Goal: Information Seeking & Learning: Learn about a topic

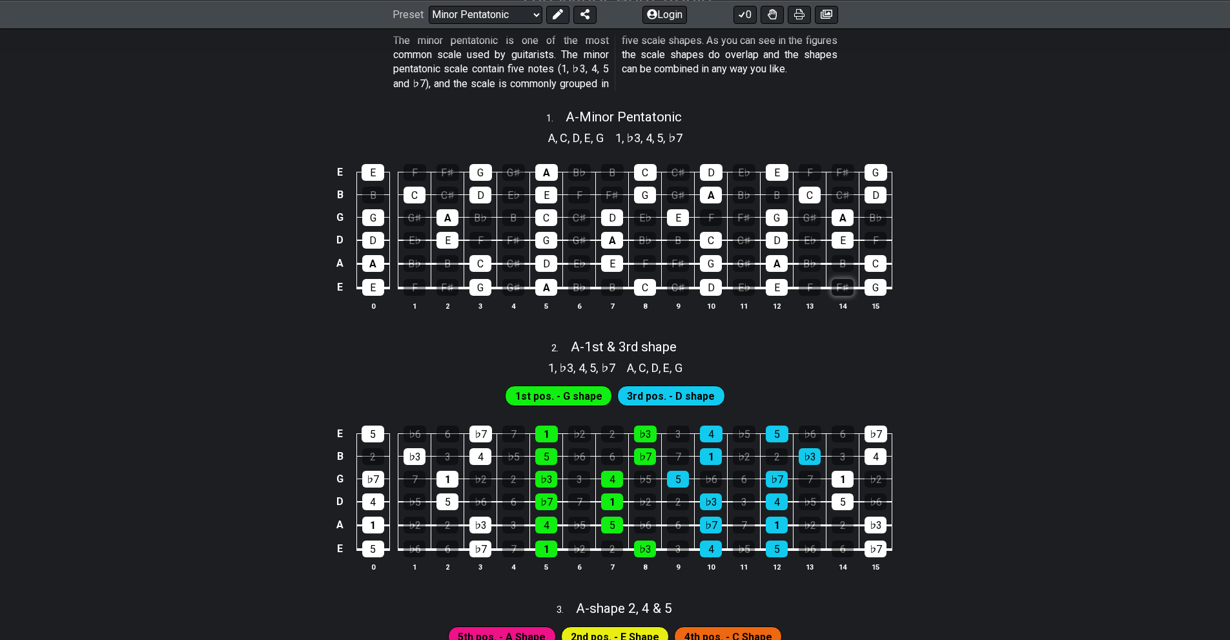
scroll to position [323, 0]
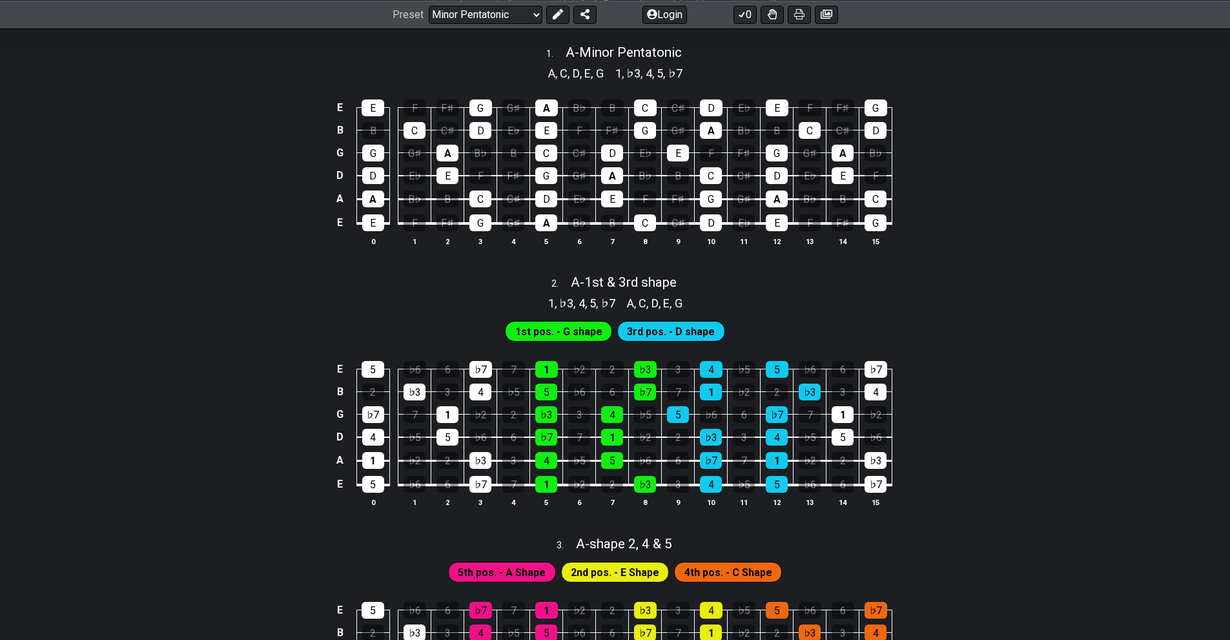
drag, startPoint x: 493, startPoint y: 274, endPoint x: 422, endPoint y: 248, distance: 75.6
drag, startPoint x: 422, startPoint y: 248, endPoint x: 193, endPoint y: 340, distance: 246.9
click at [193, 340] on div "1st pos. - G shape 3rd pos. - D shape" at bounding box center [615, 328] width 1230 height 32
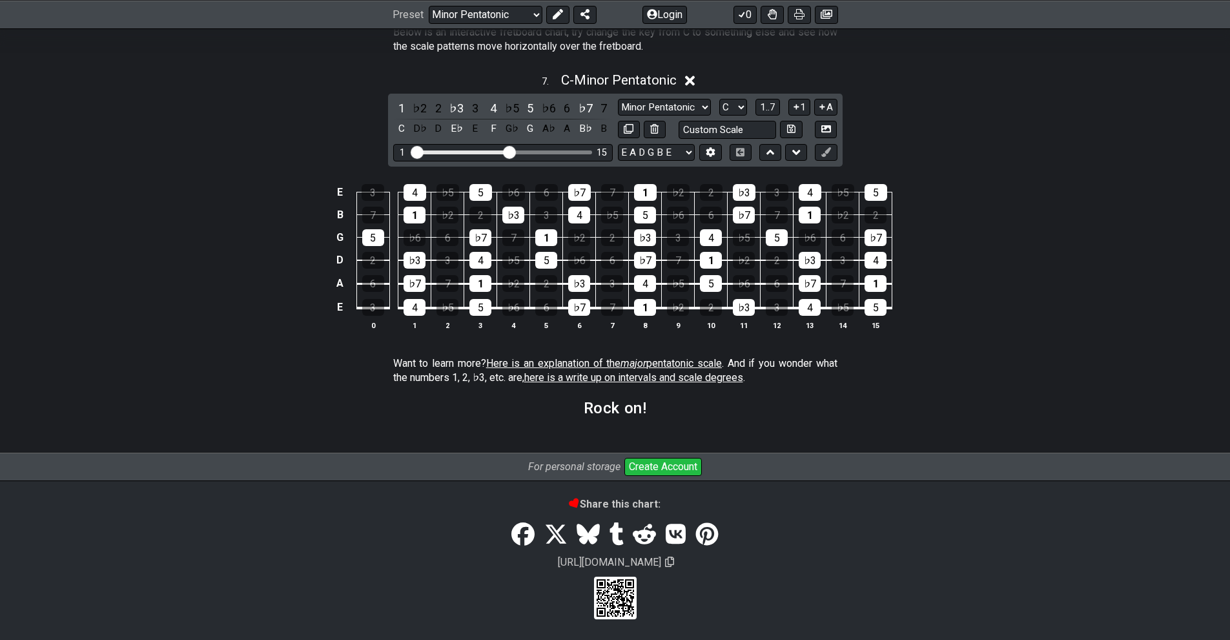
scroll to position [1468, 0]
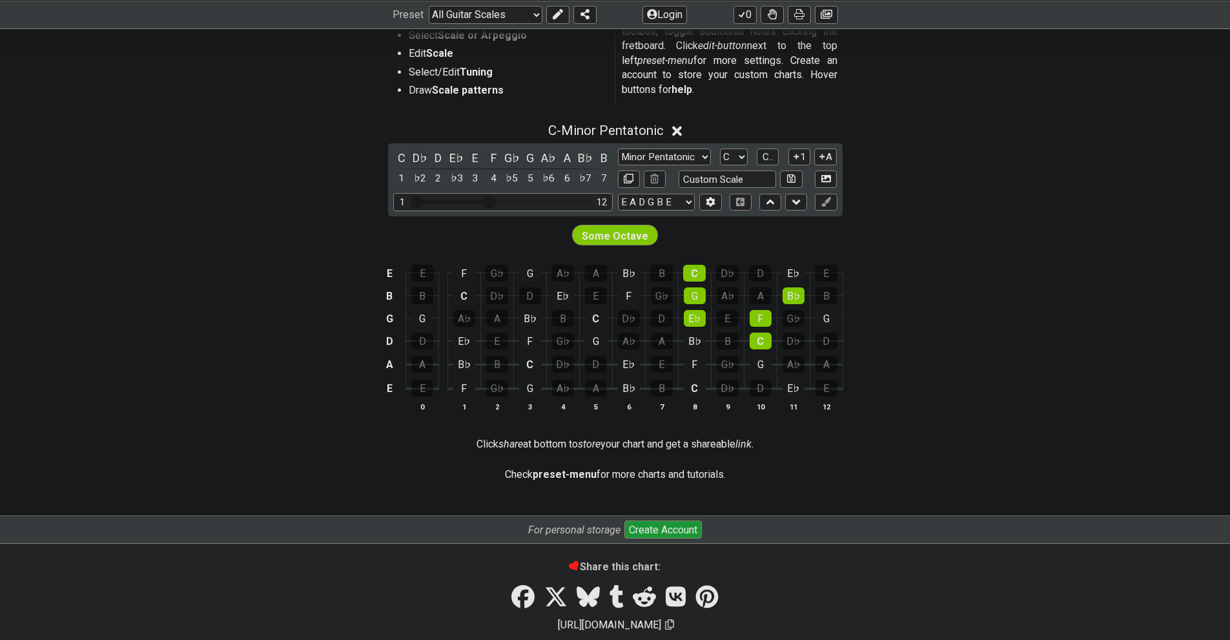
scroll to position [258, 0]
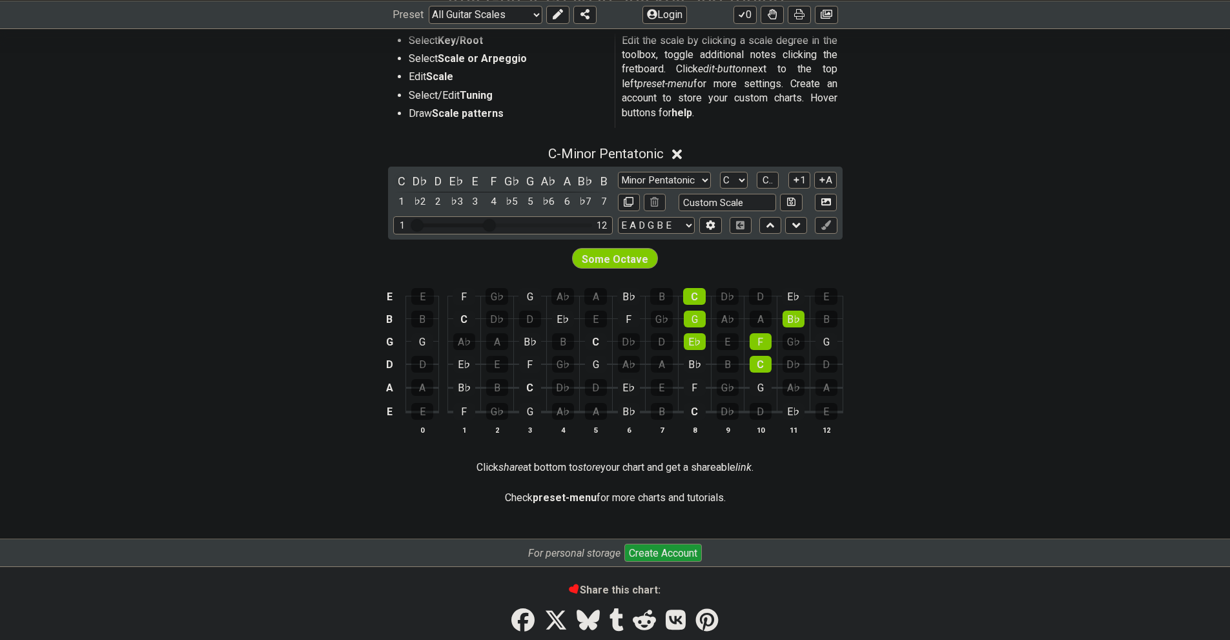
click at [398, 180] on div "C" at bounding box center [401, 180] width 17 height 17
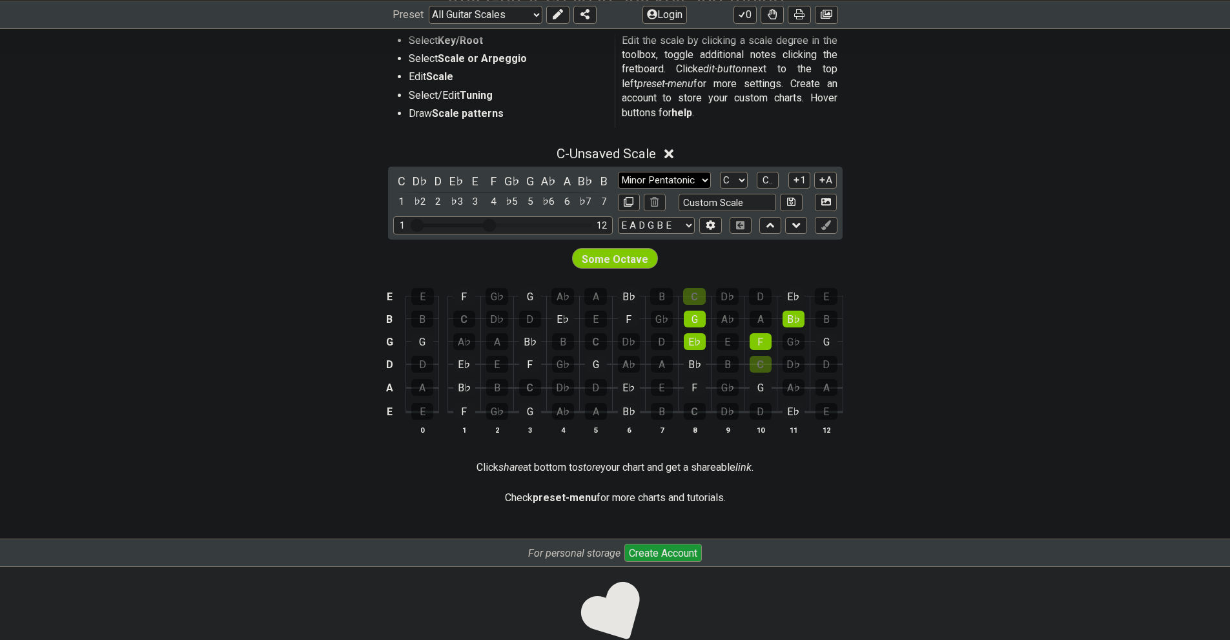
click at [681, 180] on select "Minor Pentatonic Root Minor Pentatonic Major Pentatonic Minor Blues Major Blues…" at bounding box center [664, 180] width 93 height 17
click at [618, 172] on select "Minor Pentatonic Root Minor Pentatonic Major Pentatonic Minor Blues Major Blues…" at bounding box center [664, 180] width 93 height 17
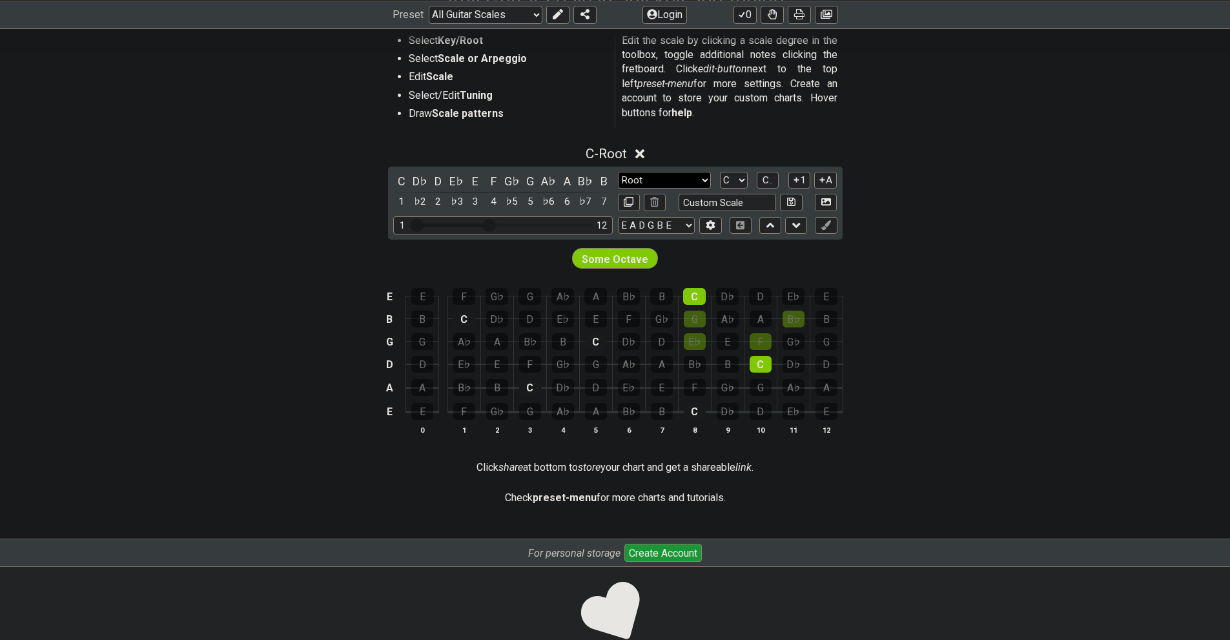
click at [632, 176] on select "Minor Pentatonic Root Minor Pentatonic Major Pentatonic Minor Blues Major Blues…" at bounding box center [664, 180] width 93 height 17
select select "Major"
click at [618, 172] on select "Minor Pentatonic Root Minor Pentatonic Major Pentatonic Minor Blues Major Blues…" at bounding box center [664, 180] width 93 height 17
drag, startPoint x: 486, startPoint y: 224, endPoint x: 579, endPoint y: 228, distance: 93.1
click at [579, 224] on input "Visible fret range" at bounding box center [502, 224] width 183 height 0
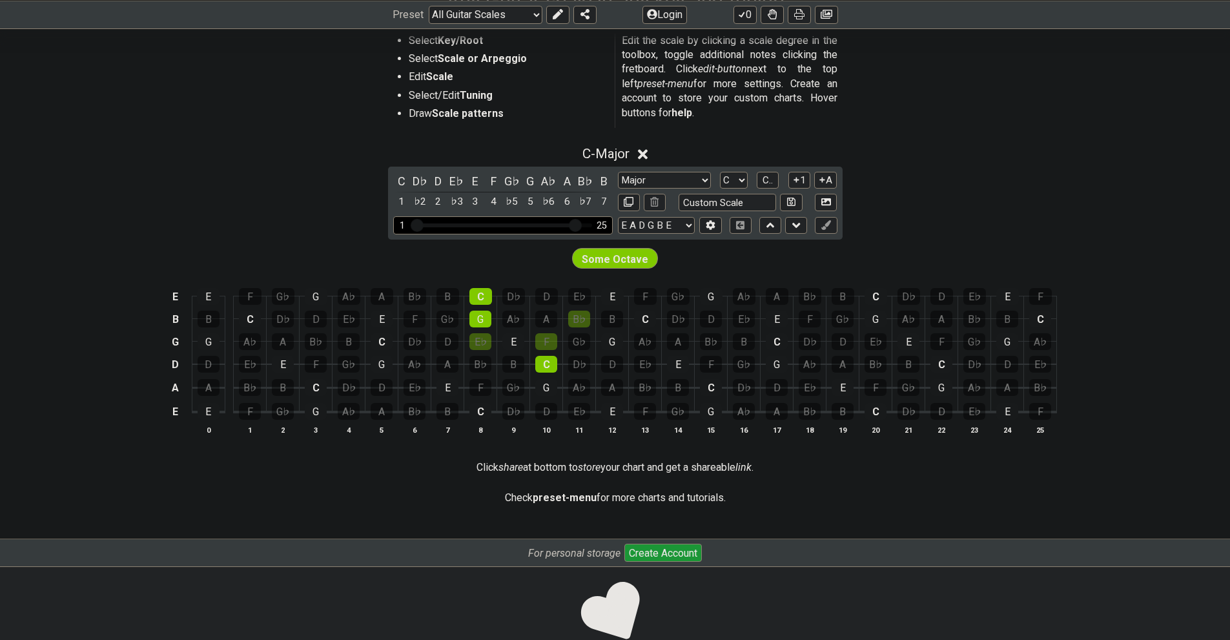
drag, startPoint x: 563, startPoint y: 223, endPoint x: 542, endPoint y: 223, distance: 20.7
click at [542, 223] on div "1 25" at bounding box center [503, 224] width 220 height 17
drag, startPoint x: 529, startPoint y: 223, endPoint x: 539, endPoint y: 225, distance: 10.0
click at [528, 223] on div "1 25" at bounding box center [503, 224] width 220 height 17
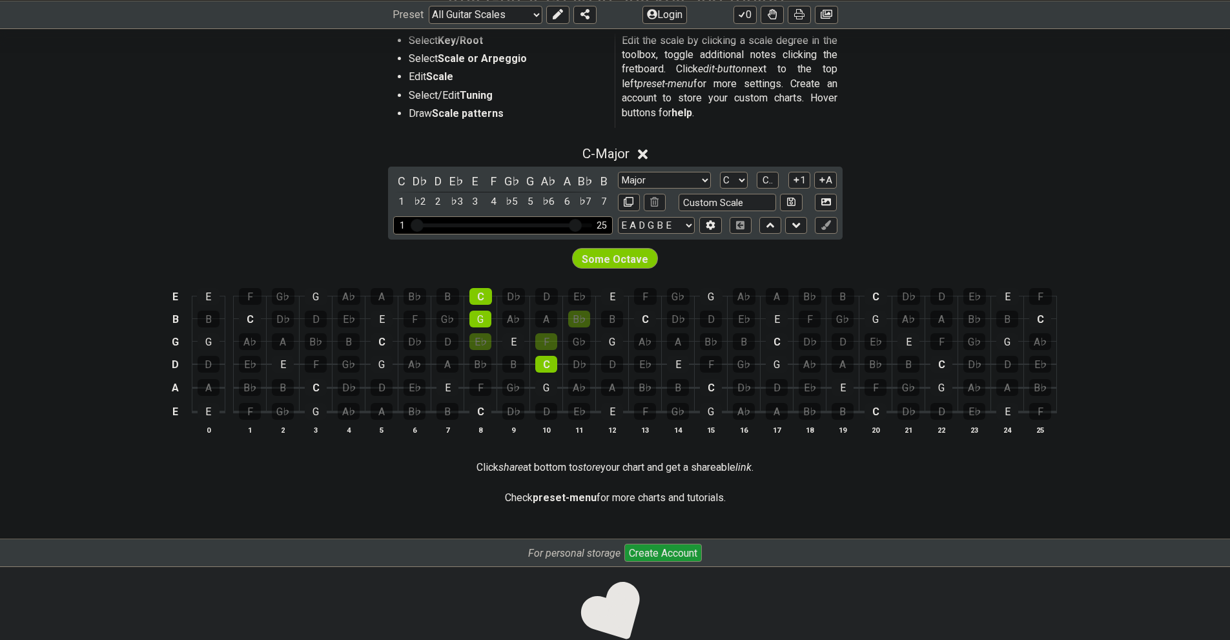
drag, startPoint x: 567, startPoint y: 225, endPoint x: 573, endPoint y: 225, distance: 6.5
click at [566, 225] on div "Visible fret range" at bounding box center [495, 225] width 165 height 4
click at [540, 224] on input "Visible fret range" at bounding box center [502, 224] width 183 height 0
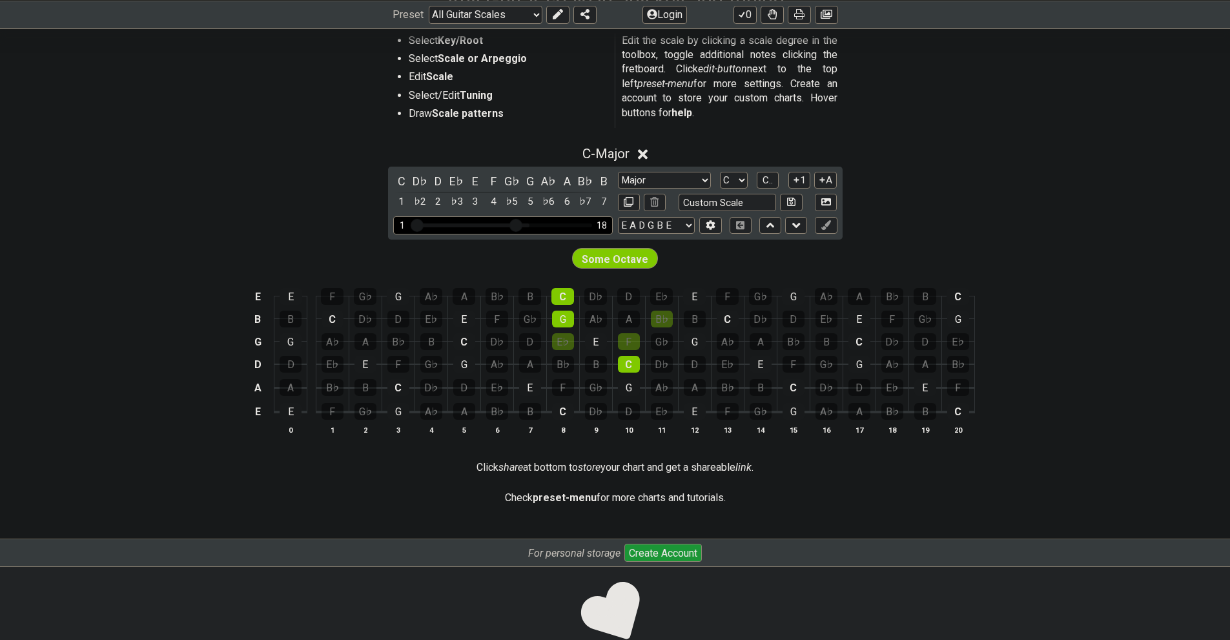
drag, startPoint x: 542, startPoint y: 223, endPoint x: 517, endPoint y: 224, distance: 24.6
click at [517, 224] on input "Visible fret range" at bounding box center [502, 224] width 183 height 0
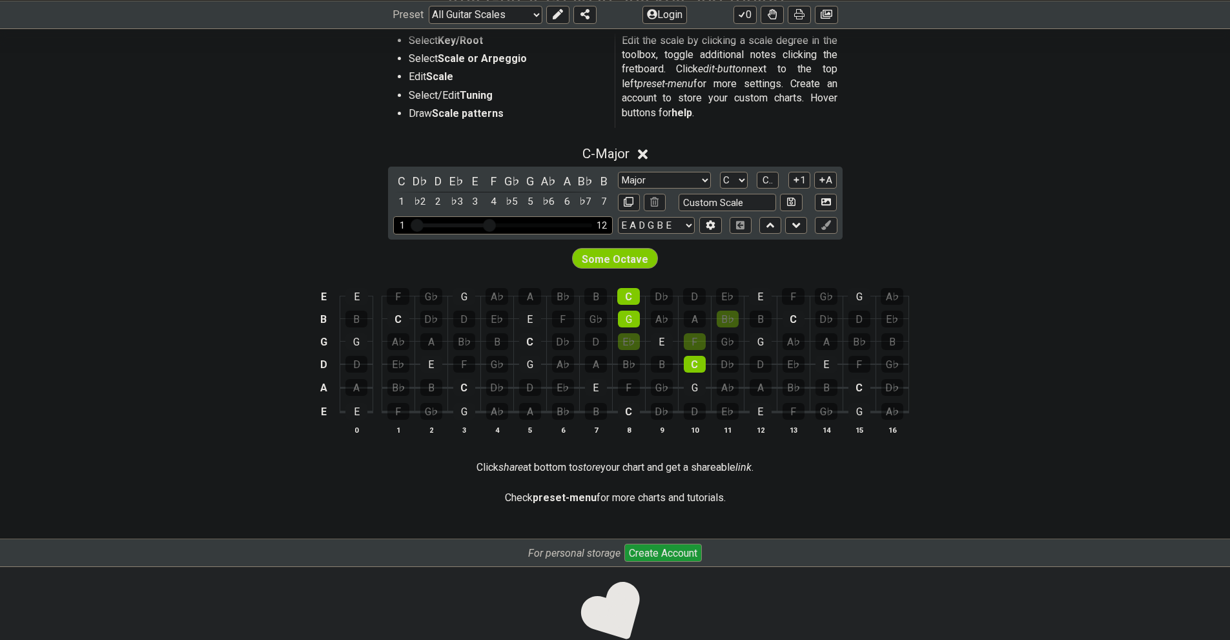
drag, startPoint x: 517, startPoint y: 224, endPoint x: 493, endPoint y: 220, distance: 24.8
click at [493, 224] on input "Visible fret range" at bounding box center [502, 224] width 183 height 0
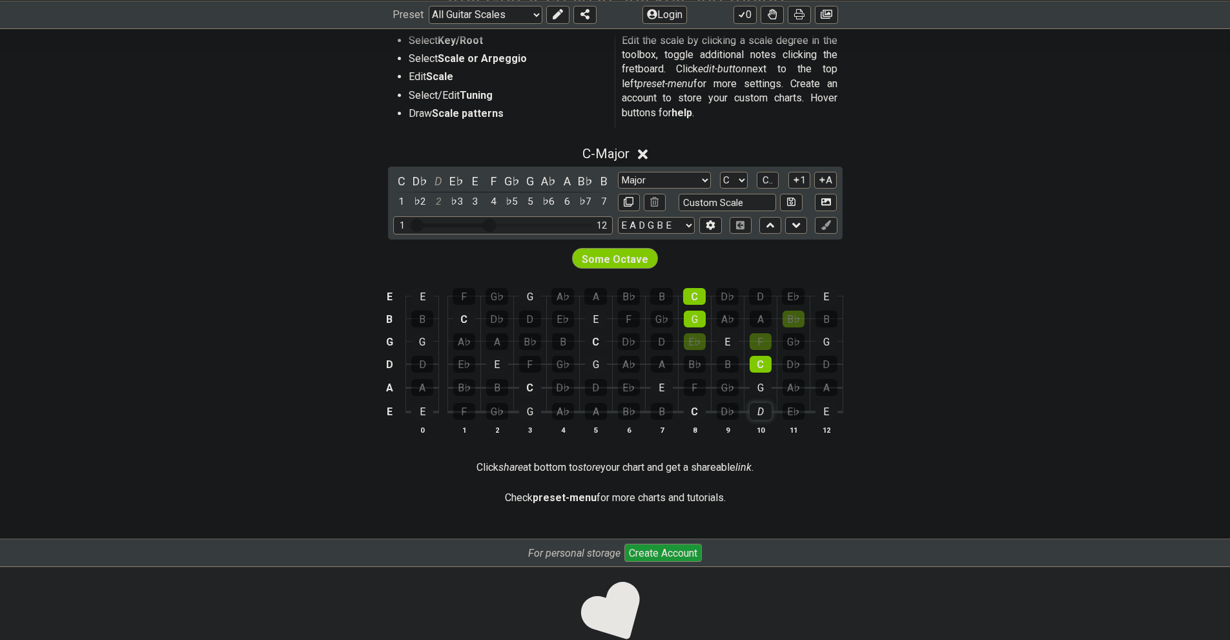
click at [756, 406] on div "D" at bounding box center [761, 411] width 22 height 17
click at [762, 407] on div "D" at bounding box center [761, 411] width 22 height 17
